Goal: Obtain resource: Download file/media

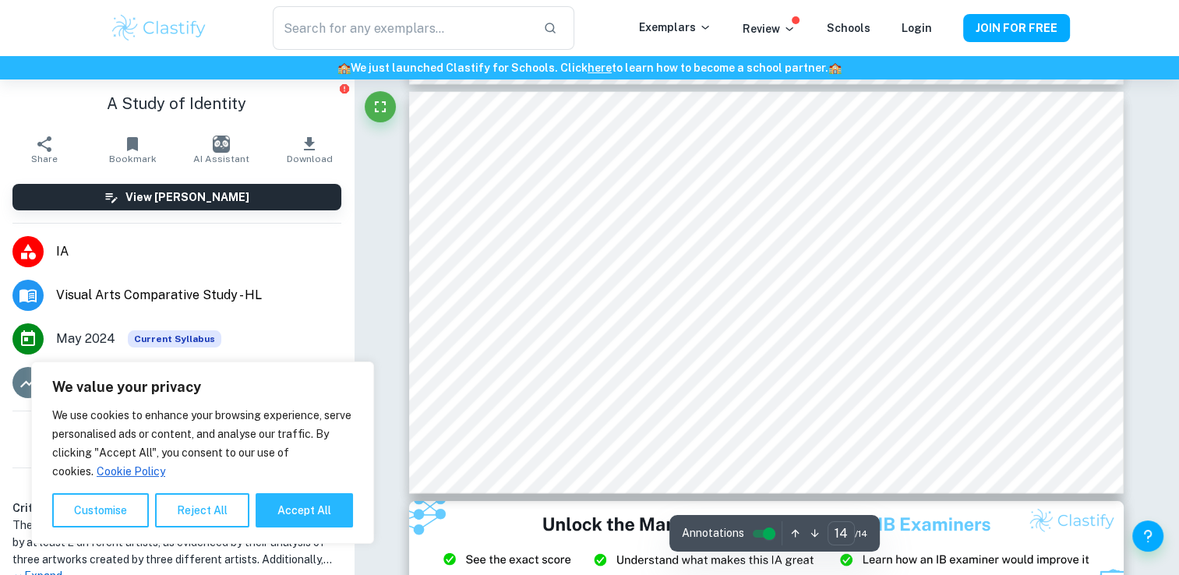
scroll to position [5707, 0]
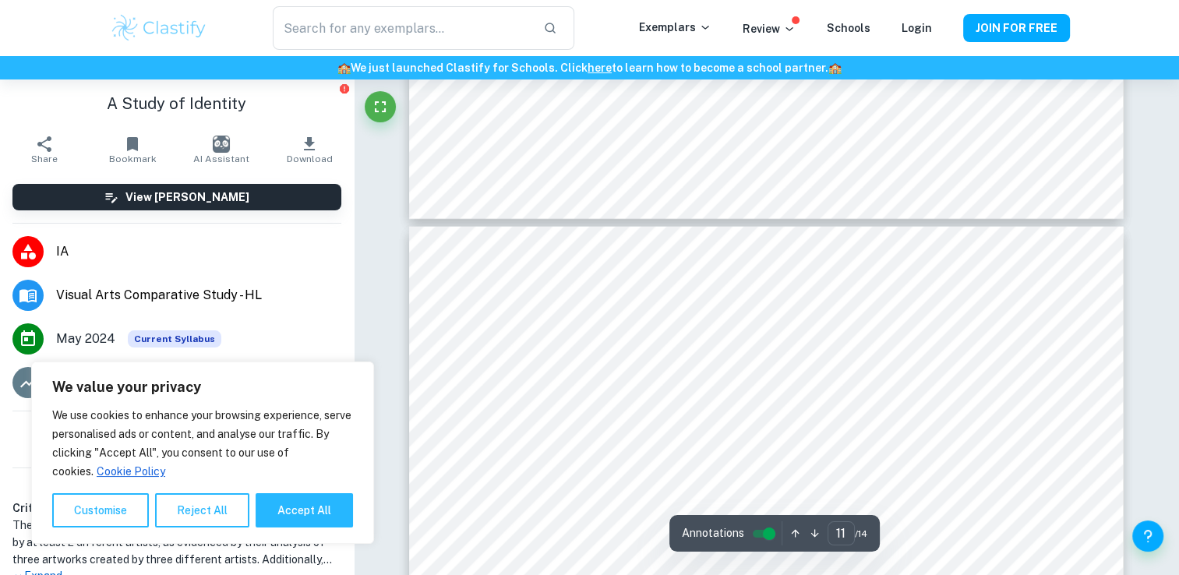
type input "10"
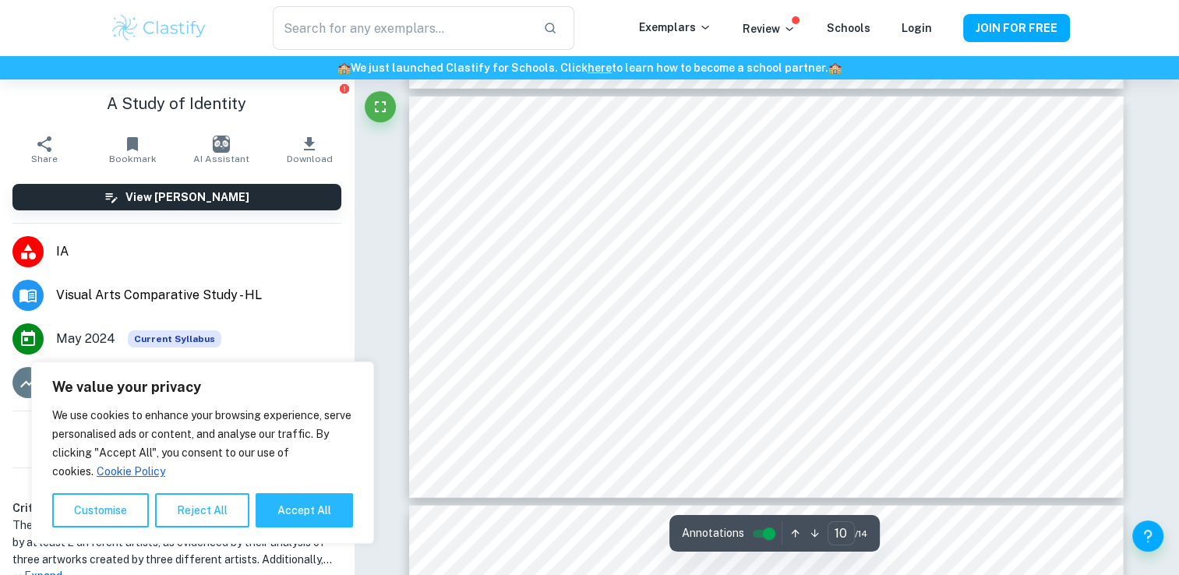
scroll to position [3915, 0]
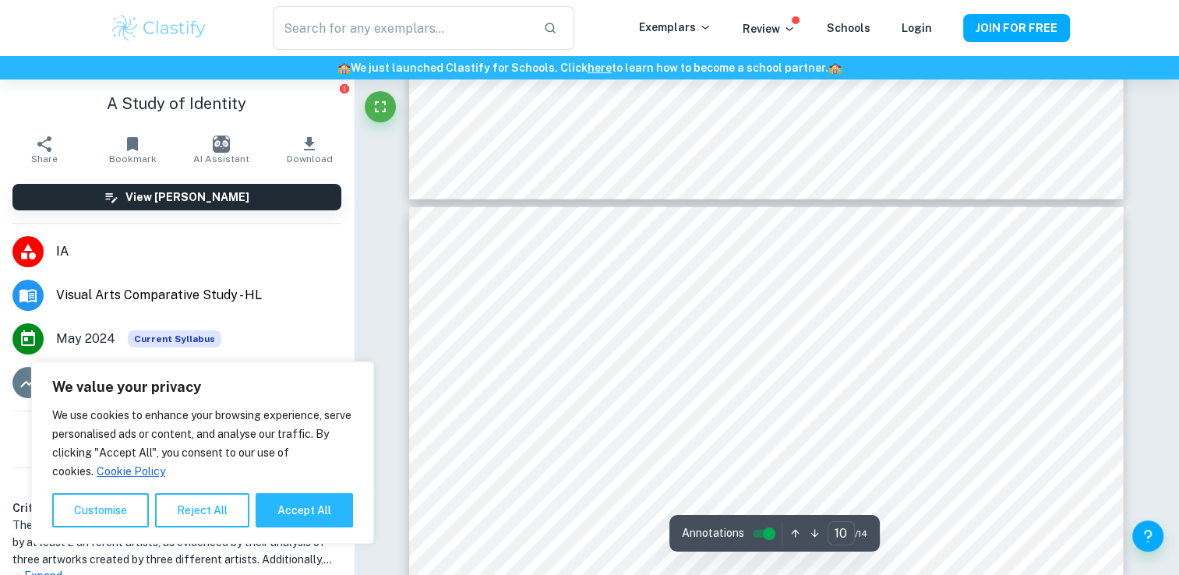
click at [298, 534] on div "We value your privacy We use cookies to enhance your browsing experience, serve…" at bounding box center [202, 453] width 343 height 182
click at [302, 503] on button "Accept All" at bounding box center [304, 510] width 97 height 34
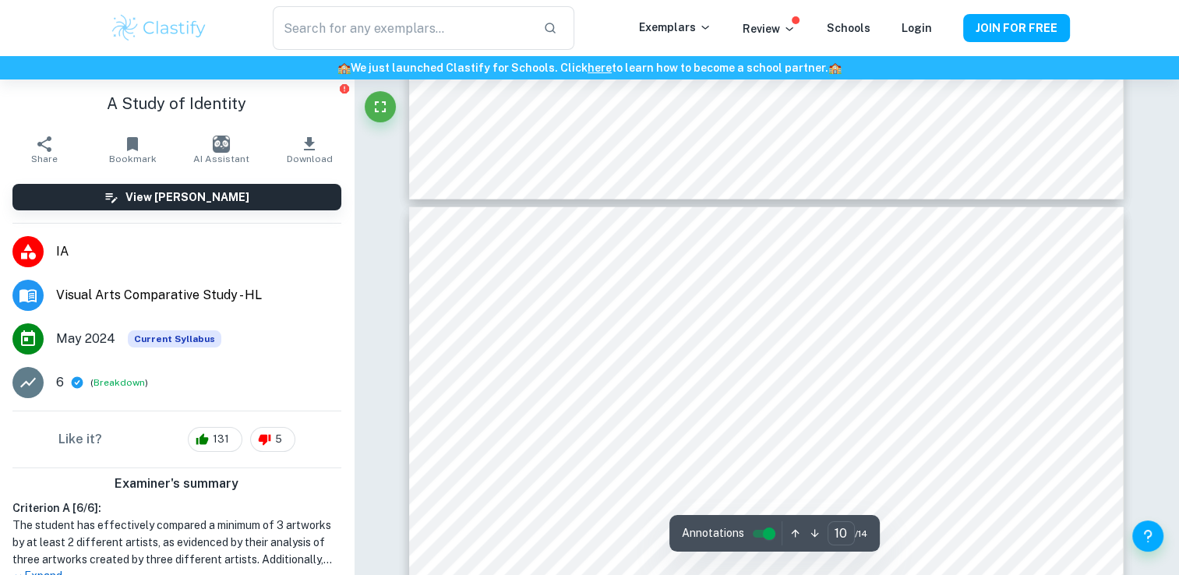
checkbox input "true"
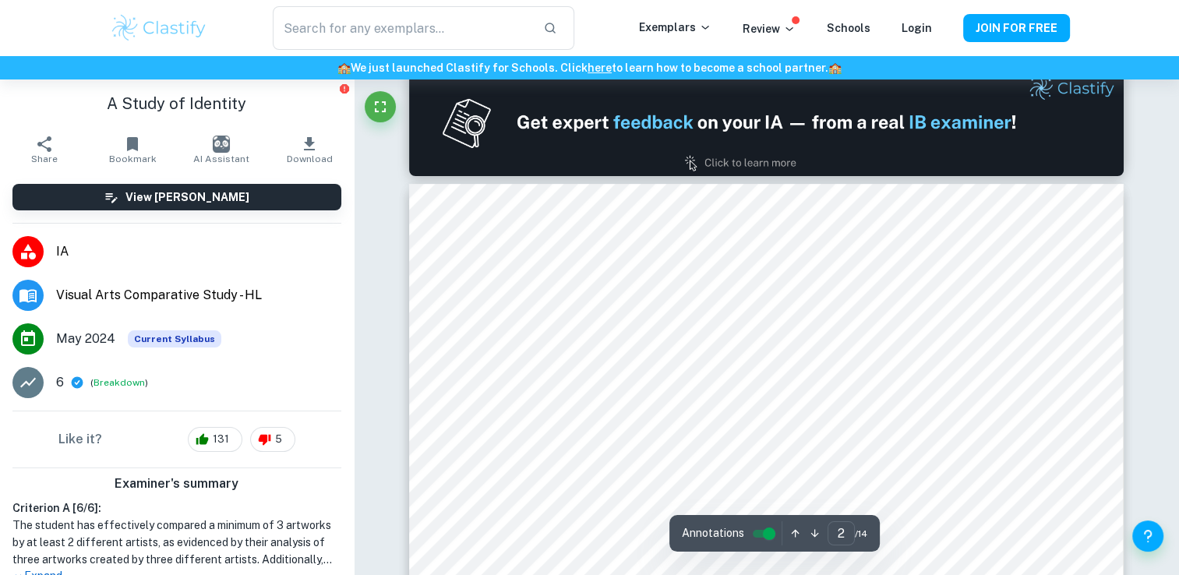
type input "1"
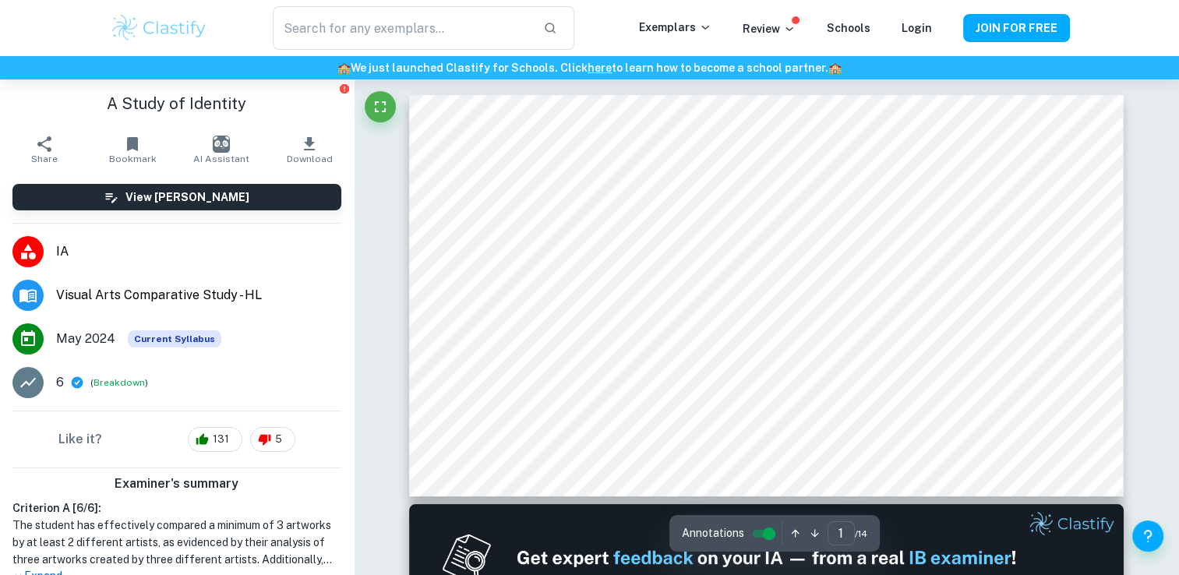
scroll to position [0, 0]
